Goal: Transaction & Acquisition: Purchase product/service

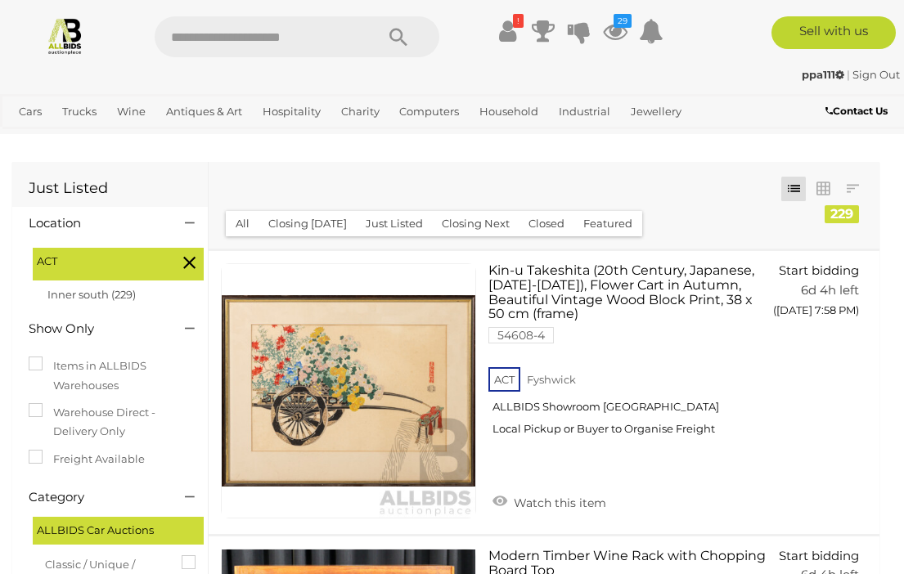
scroll to position [8739, 0]
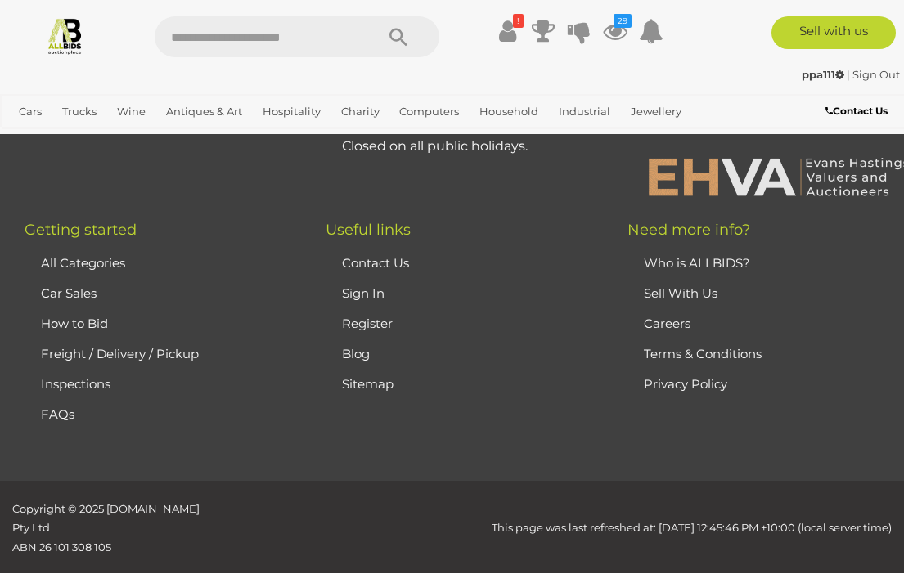
click at [513, 30] on icon at bounding box center [507, 30] width 17 height 29
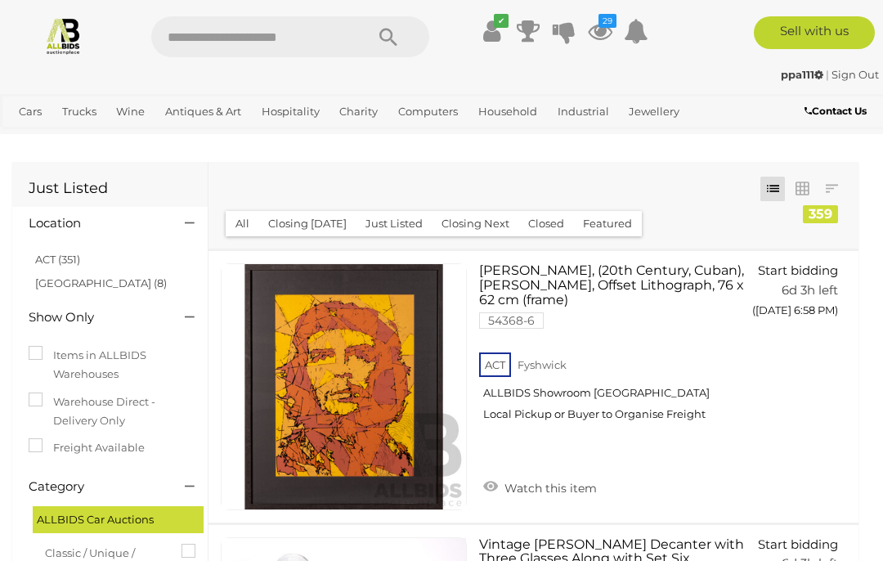
click at [601, 29] on icon at bounding box center [600, 30] width 25 height 29
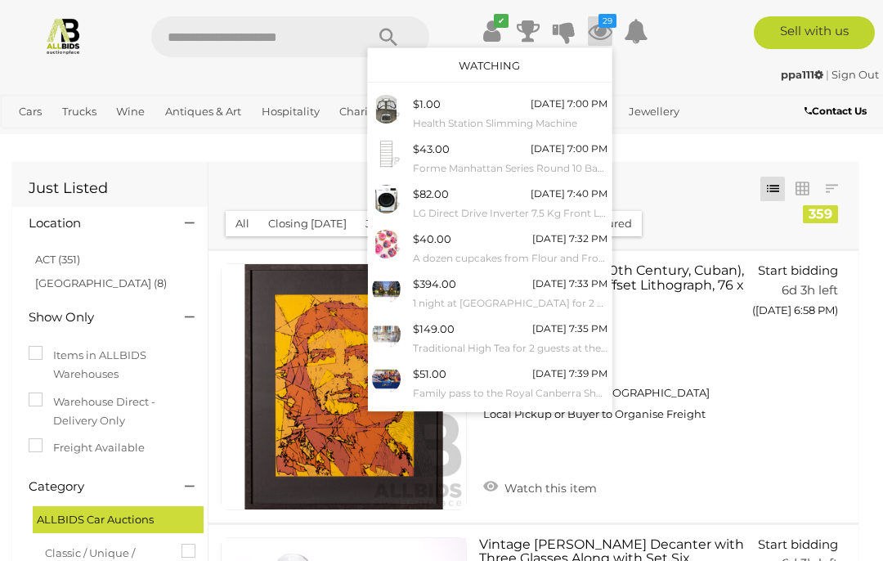
click at [67, 45] on img at bounding box center [63, 35] width 38 height 38
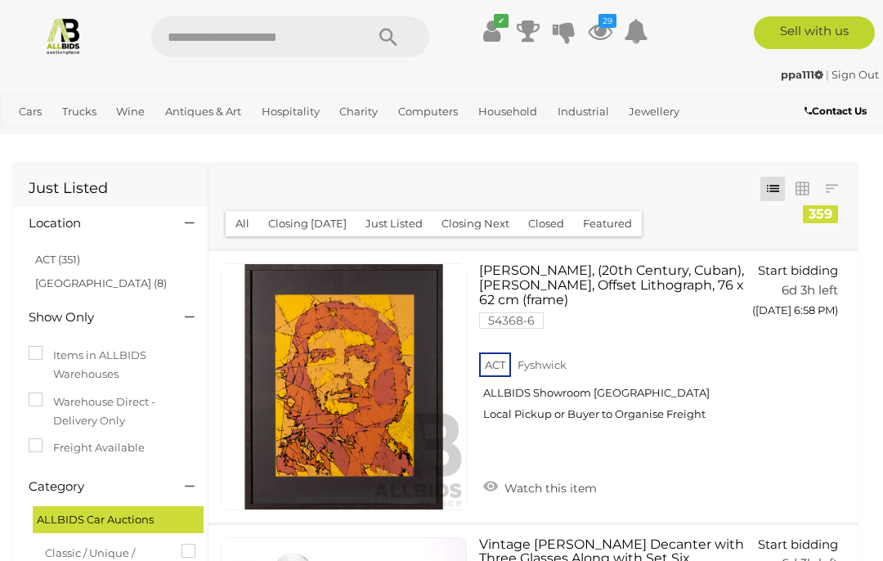
click at [61, 53] on img at bounding box center [63, 35] width 38 height 38
click at [60, 49] on img at bounding box center [63, 35] width 38 height 38
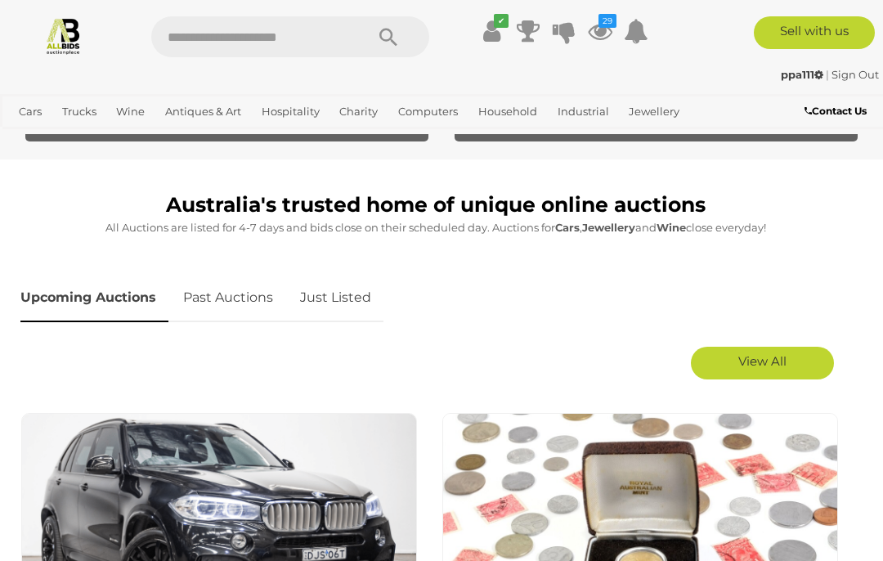
scroll to position [629, 0]
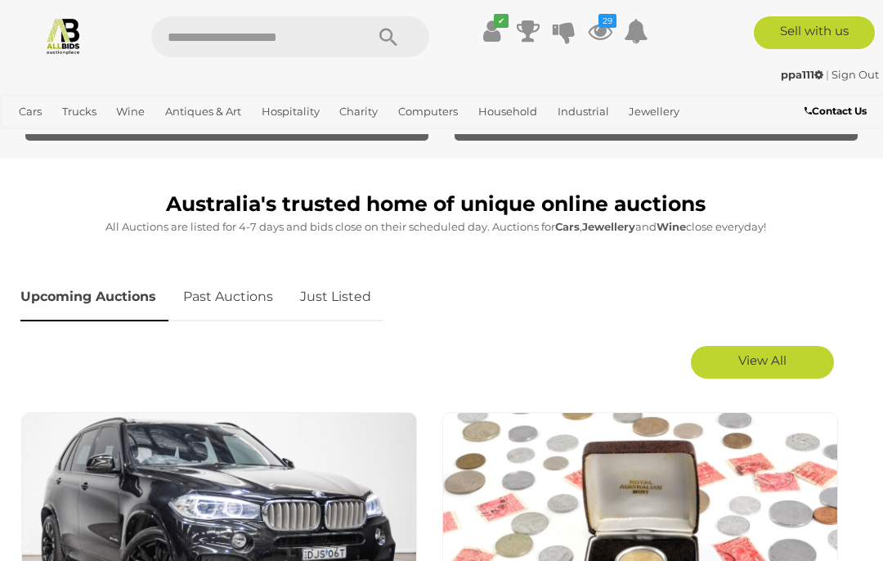
click at [344, 300] on link "Just Listed" at bounding box center [336, 297] width 96 height 48
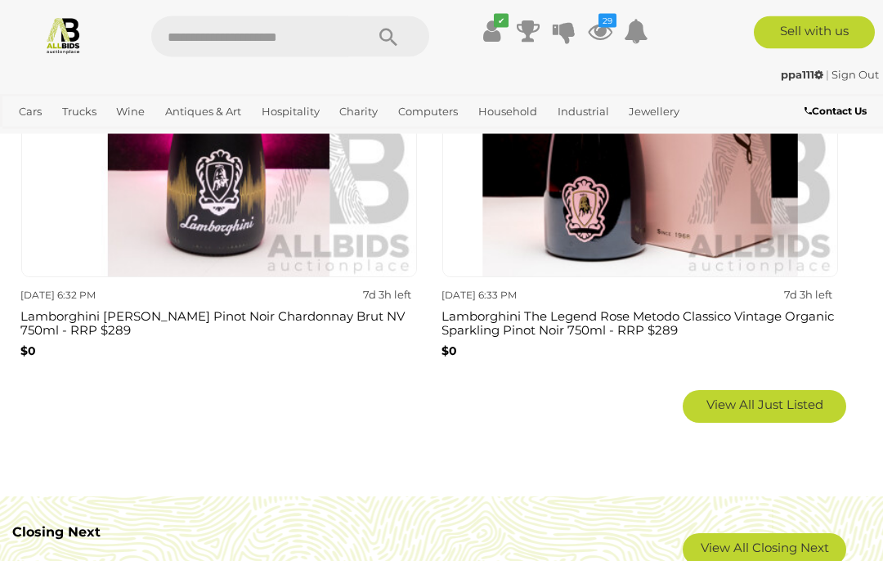
scroll to position [2690, 0]
click at [752, 402] on span "View All Just Listed" at bounding box center [765, 405] width 117 height 16
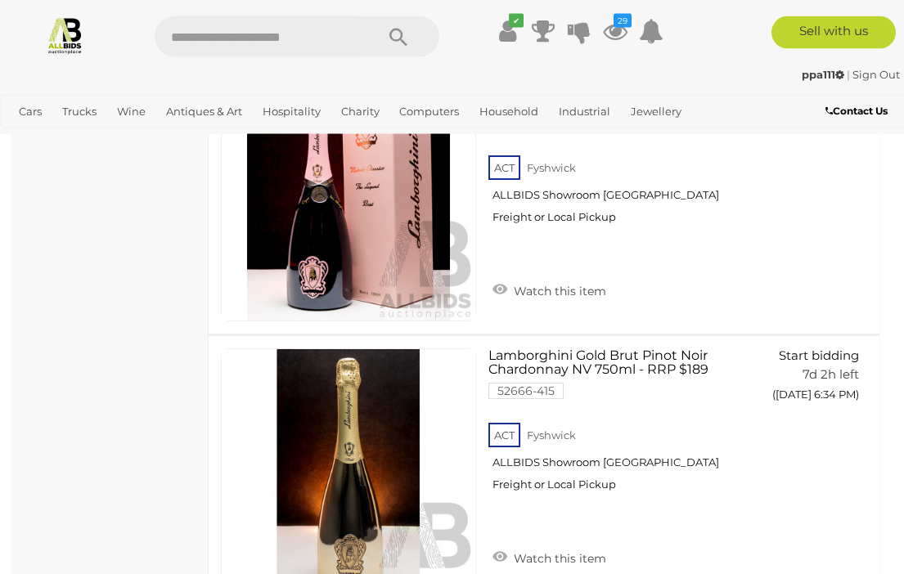
scroll to position [2172, 0]
click at [498, 289] on link "Watch this item" at bounding box center [549, 288] width 122 height 25
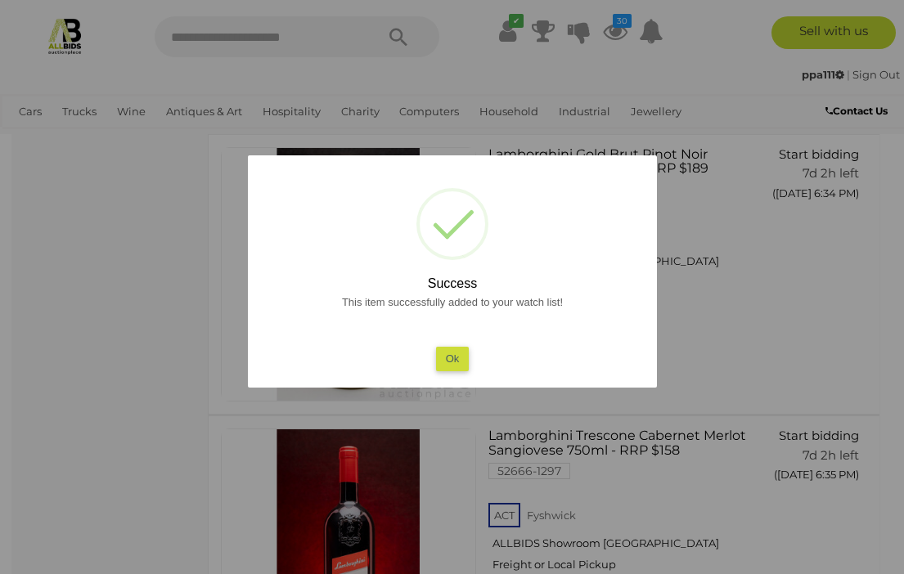
scroll to position [2373, 0]
click at [436, 371] on button "Ok" at bounding box center [452, 359] width 34 height 24
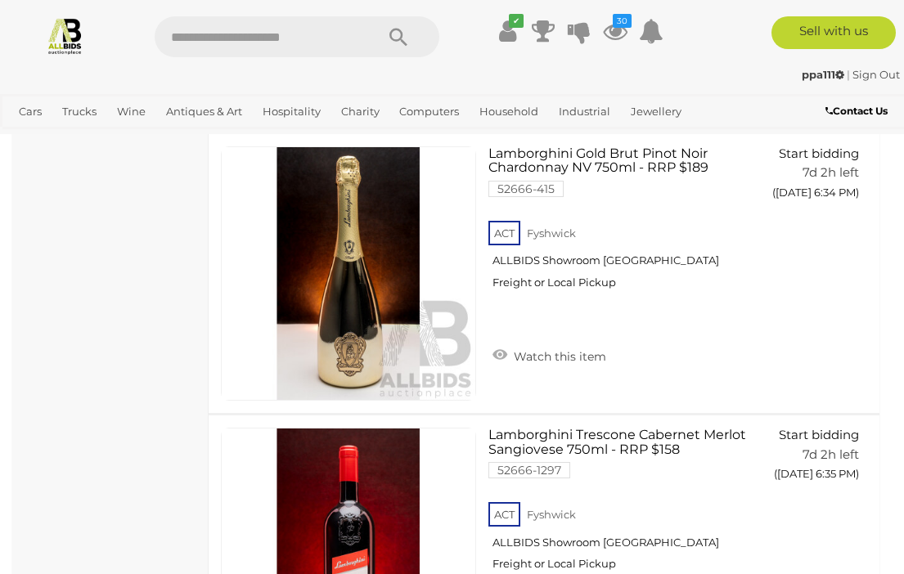
scroll to position [2396, 0]
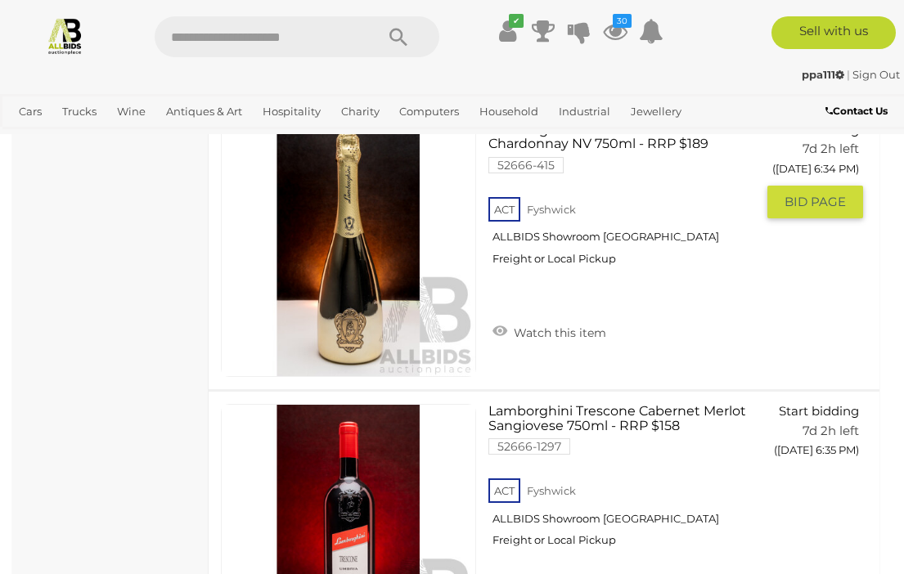
click at [500, 327] on link "Watch this item" at bounding box center [549, 331] width 122 height 25
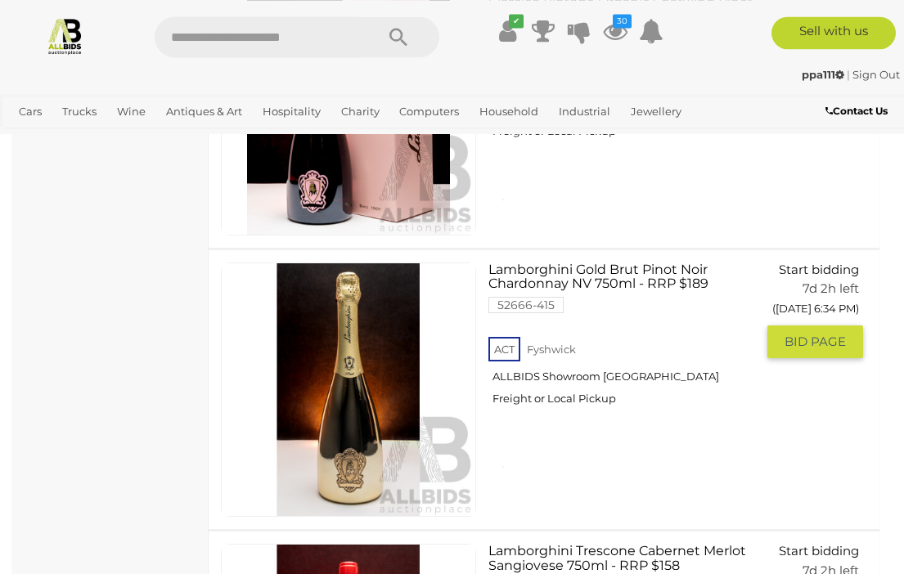
scroll to position [2257, 0]
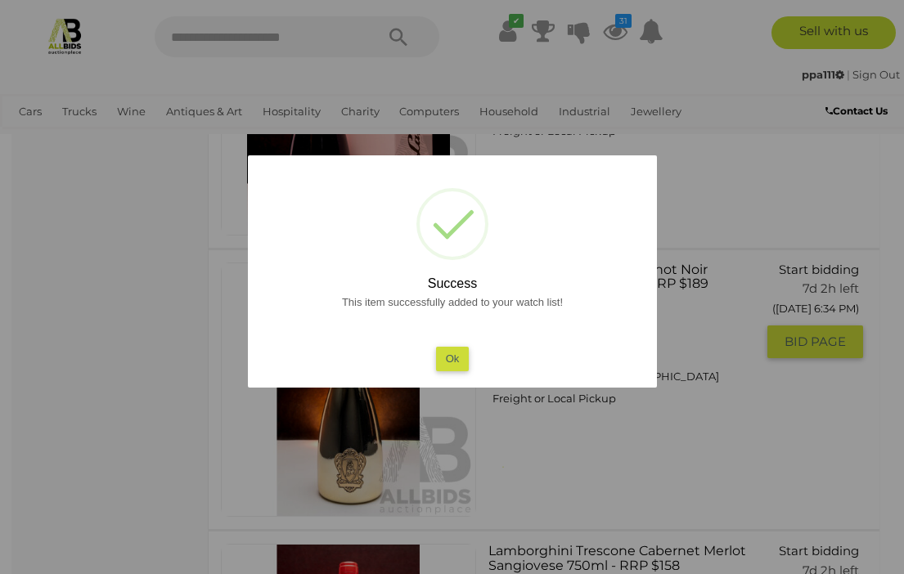
click at [451, 369] on button "Ok" at bounding box center [452, 359] width 34 height 24
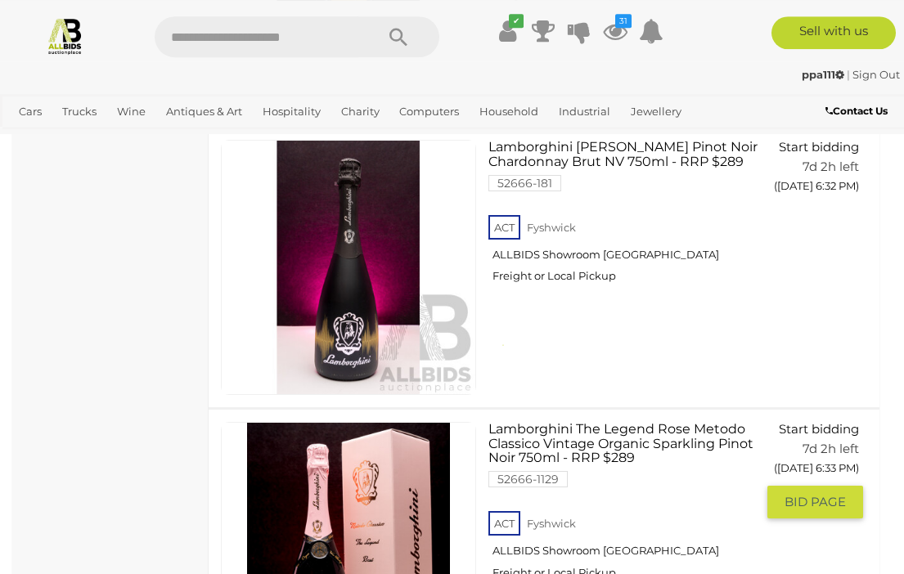
scroll to position [1809, 0]
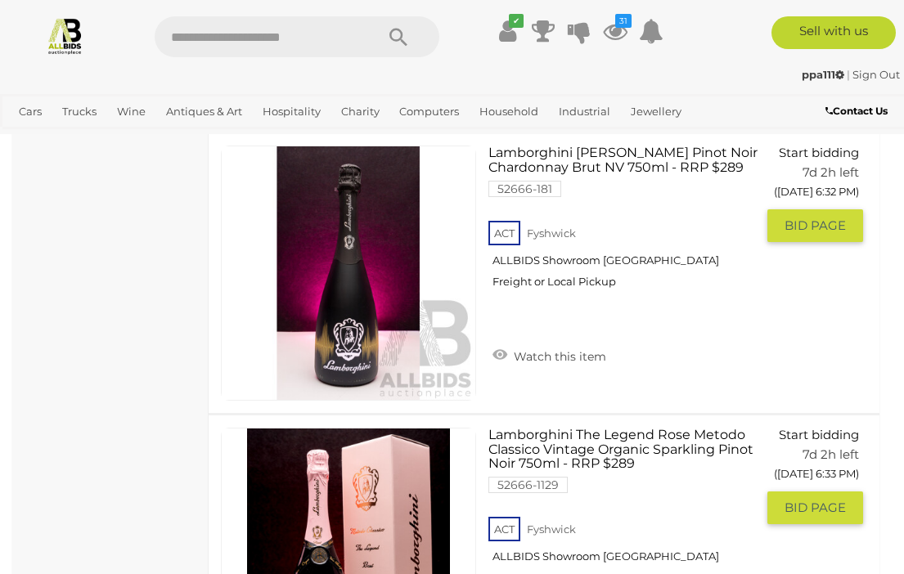
click at [508, 350] on link "Watch this item" at bounding box center [549, 355] width 122 height 25
click at [496, 353] on icon at bounding box center [496, 350] width 23 height 23
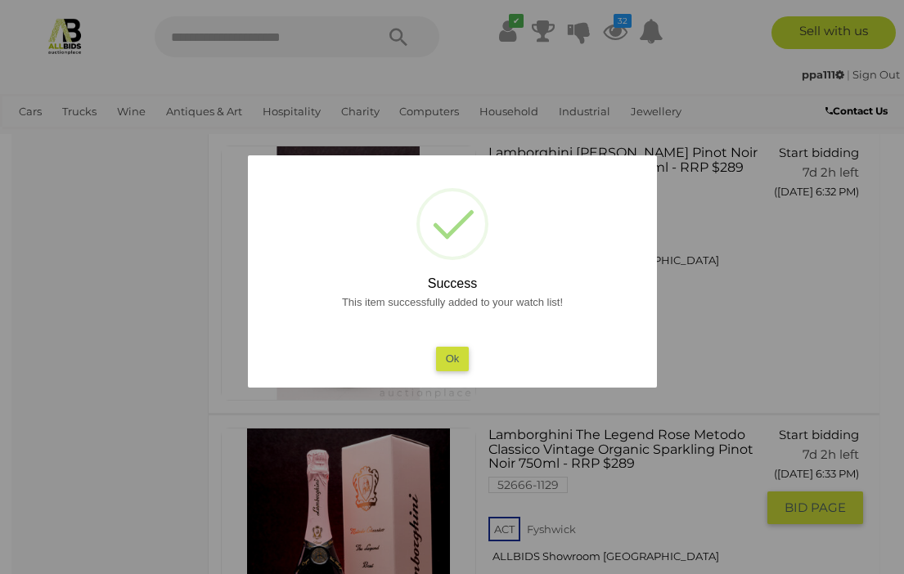
click at [448, 361] on button "Ok" at bounding box center [452, 359] width 34 height 24
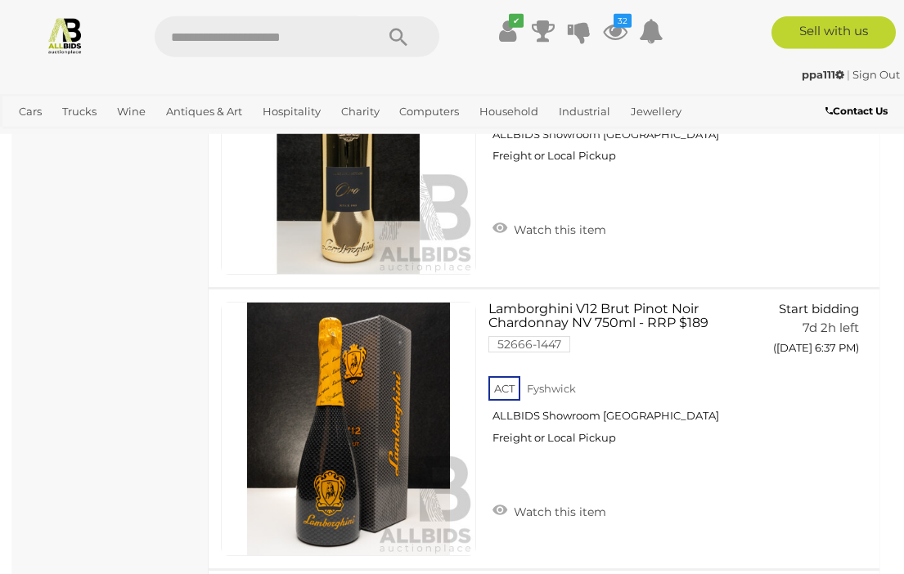
scroll to position [3064, 0]
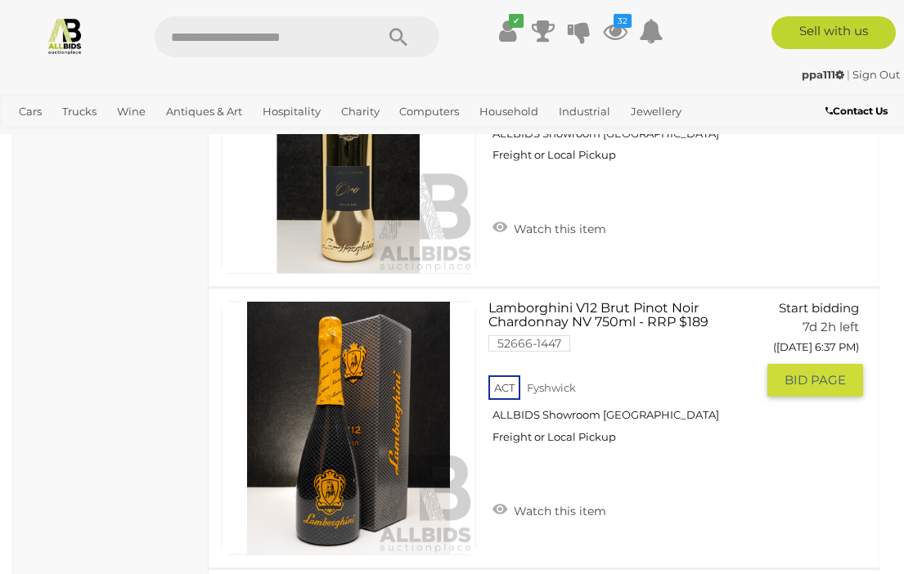
click at [501, 507] on link "Watch this item" at bounding box center [549, 509] width 122 height 25
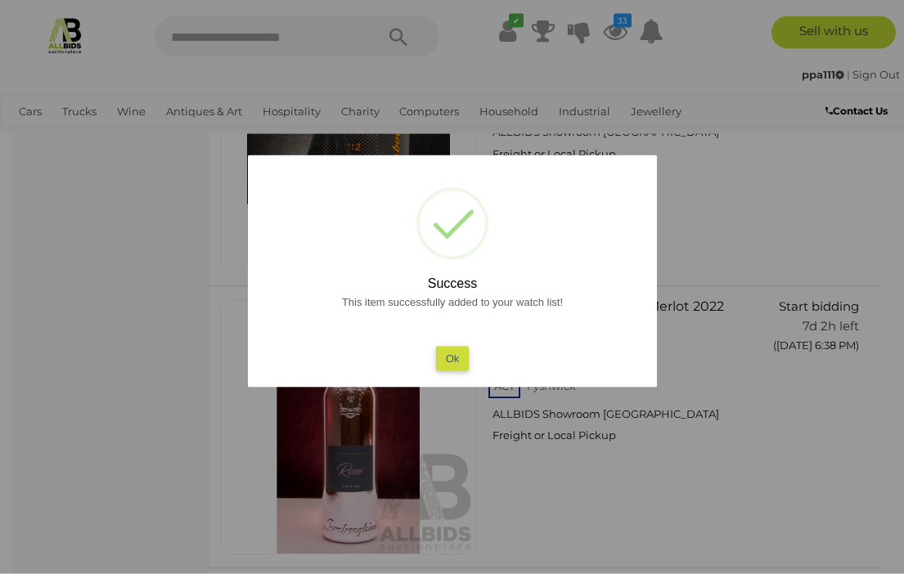
scroll to position [3348, 0]
click at [448, 371] on button "Ok" at bounding box center [452, 359] width 34 height 24
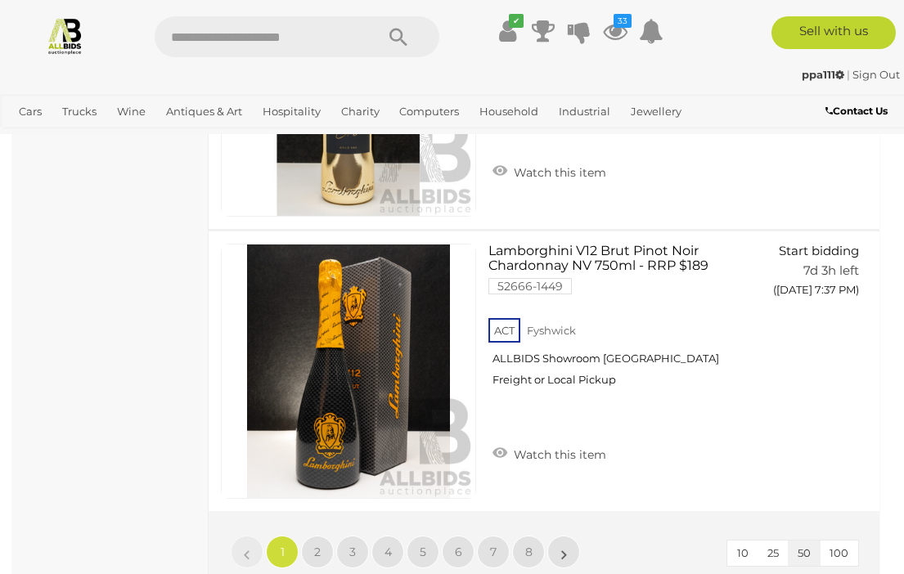
scroll to position [13819, 0]
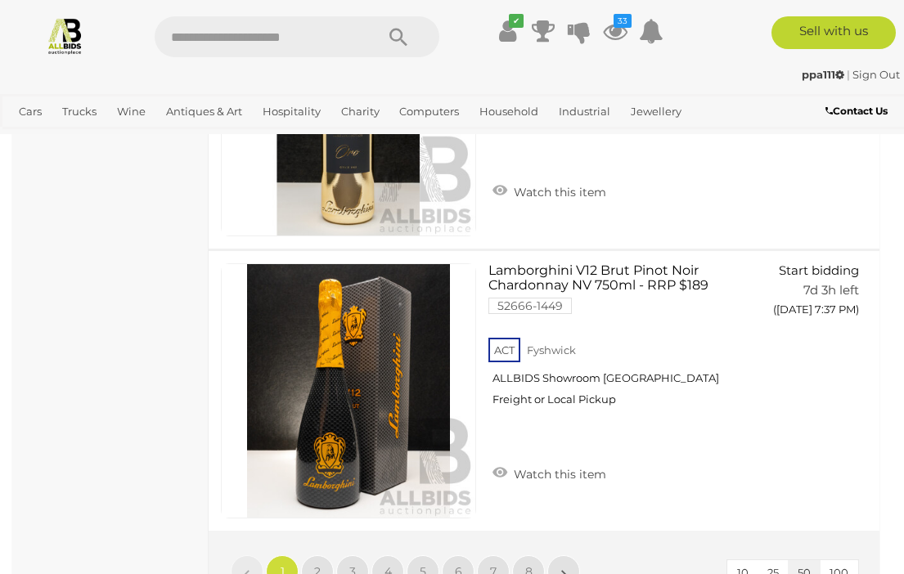
click at [320, 560] on span "2" at bounding box center [317, 571] width 7 height 15
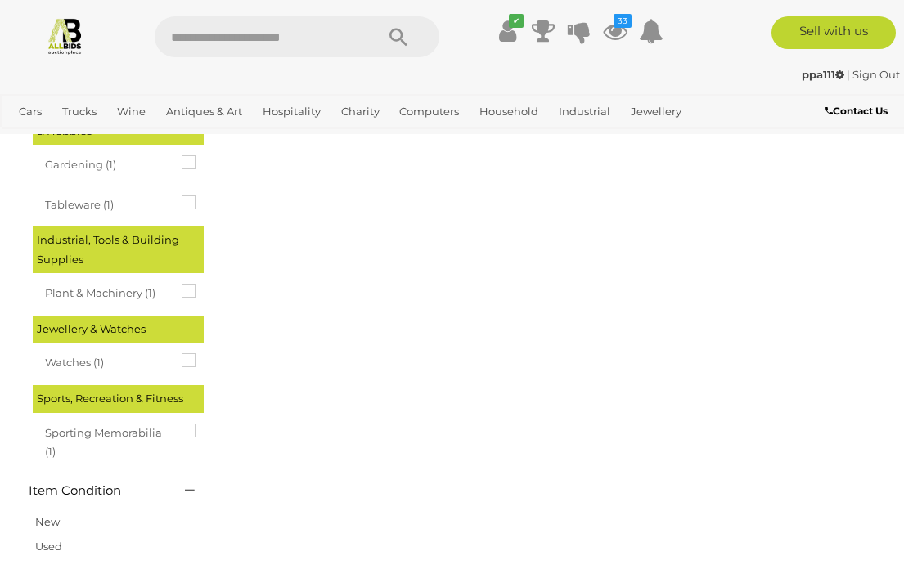
scroll to position [0, 0]
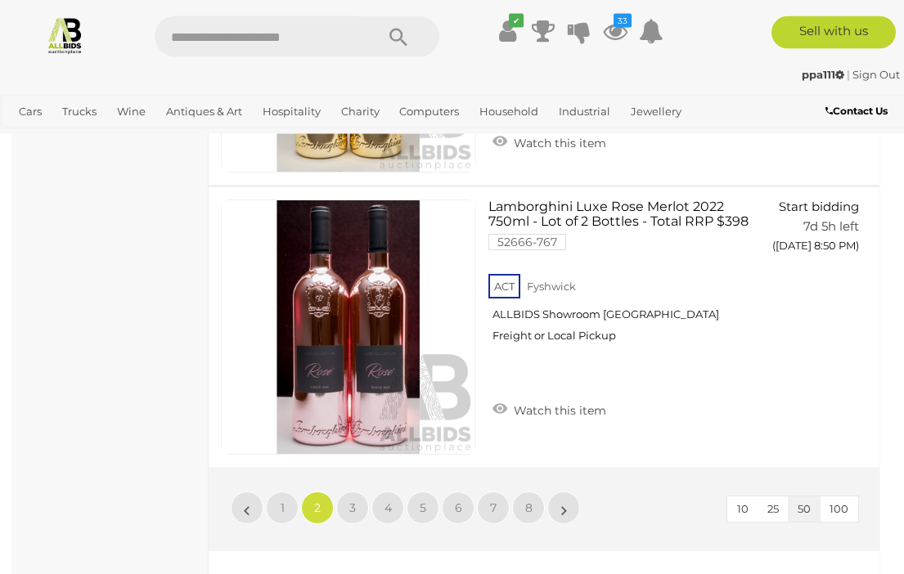
scroll to position [13888, 0]
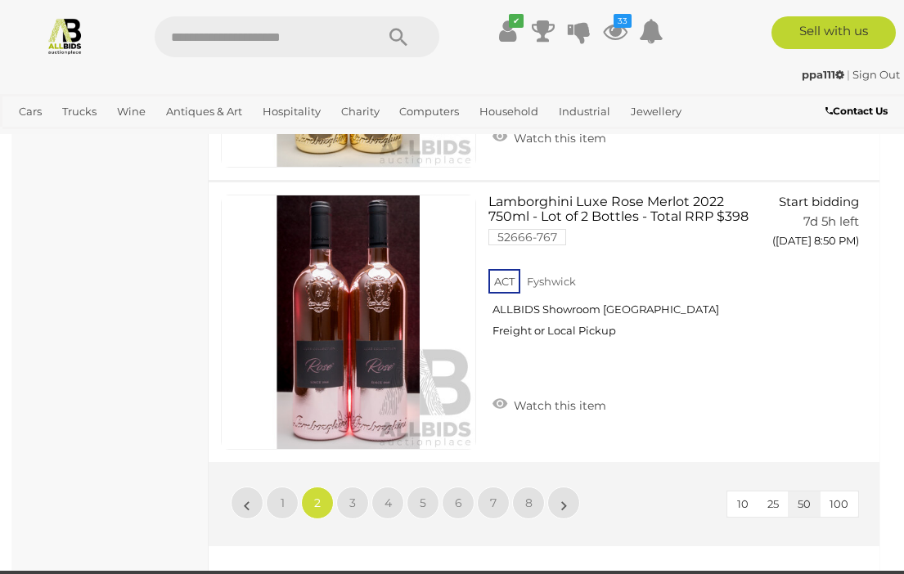
click at [354, 502] on span "3" at bounding box center [352, 503] width 7 height 15
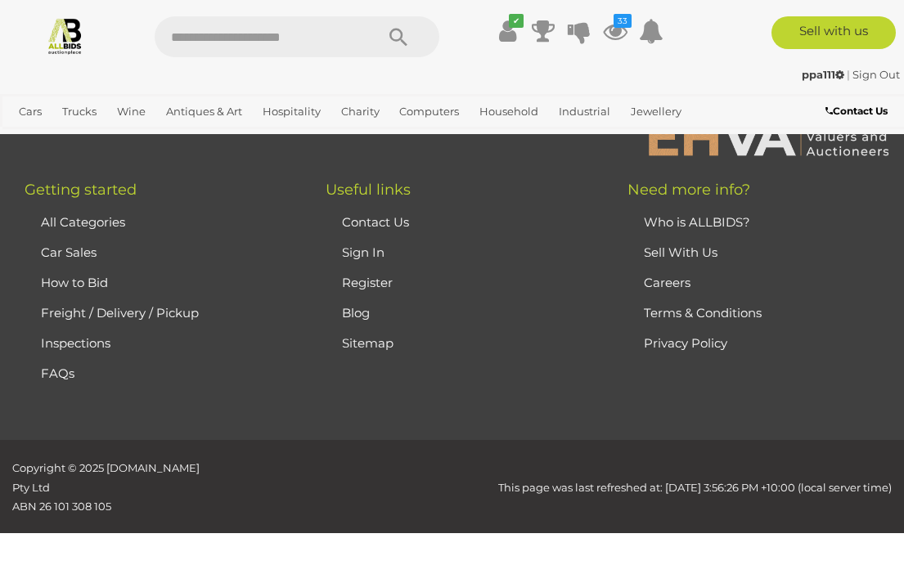
scroll to position [0, 0]
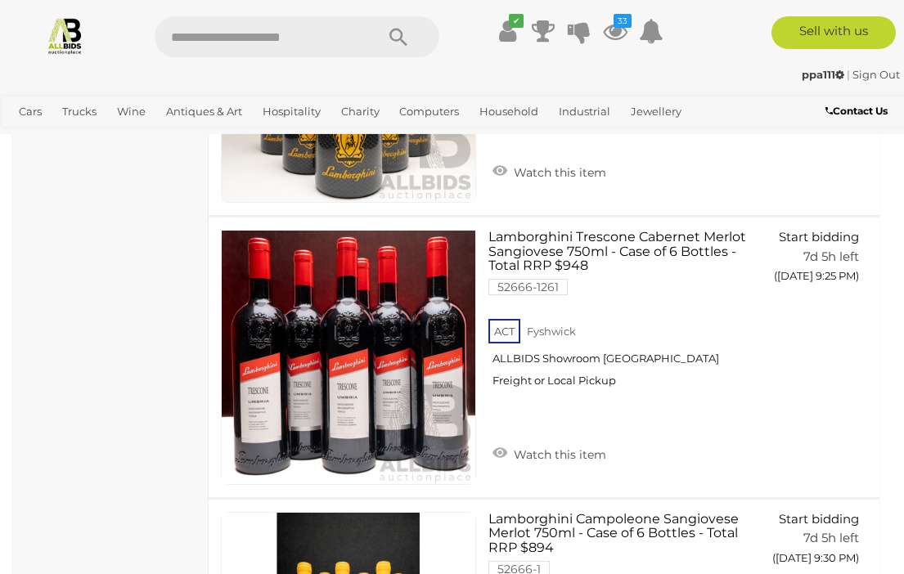
scroll to position [5112, 0]
